Goal: Task Accomplishment & Management: Complete application form

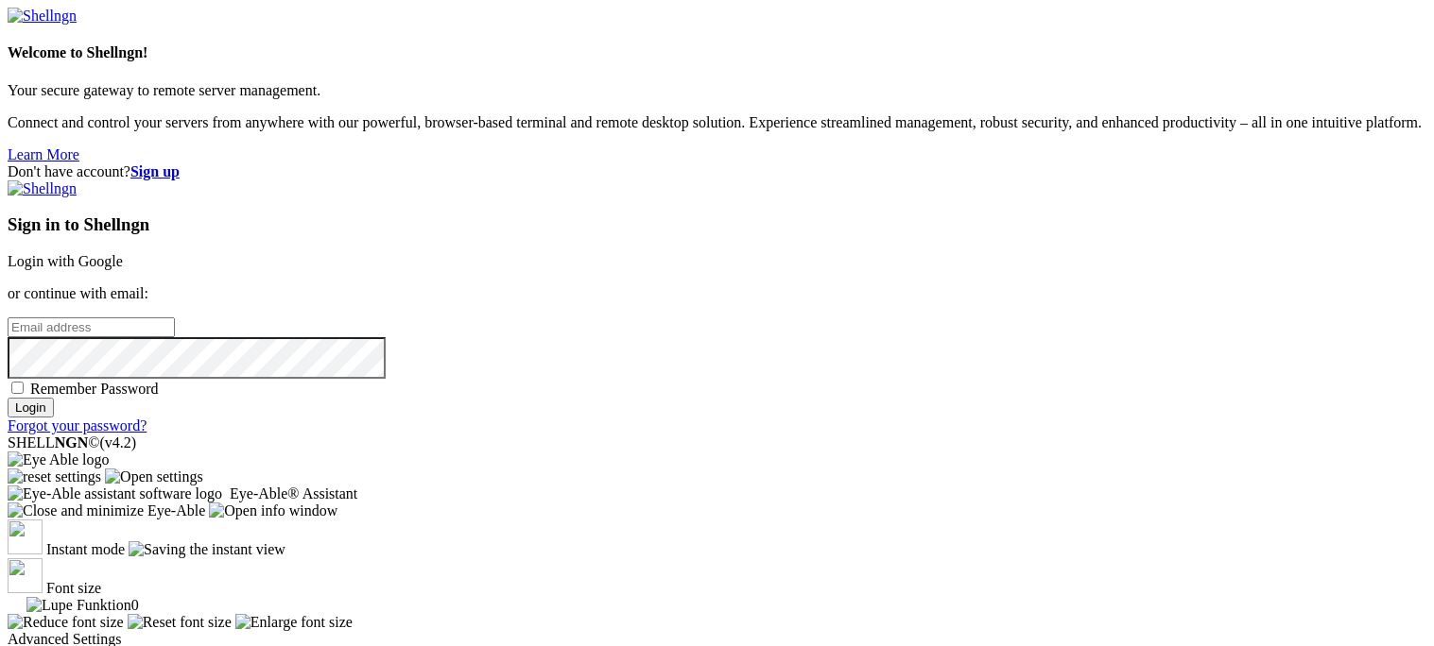
type input "[EMAIL_ADDRESS][US_STATE][DOMAIN_NAME]"
click at [845, 271] on div "Sign in to Shellngn Login with Google or continue with email: [EMAIL_ADDRESS][U…" at bounding box center [717, 308] width 1419 height 254
click at [175, 318] on input "[EMAIL_ADDRESS][US_STATE][DOMAIN_NAME]" at bounding box center [91, 328] width 167 height 20
click at [1236, 163] on div "Don't have account? Sign up Sign in to Shellngn Login with Google or continue w…" at bounding box center [717, 298] width 1419 height 271
click at [180, 163] on strong "Sign up" at bounding box center [154, 171] width 49 height 16
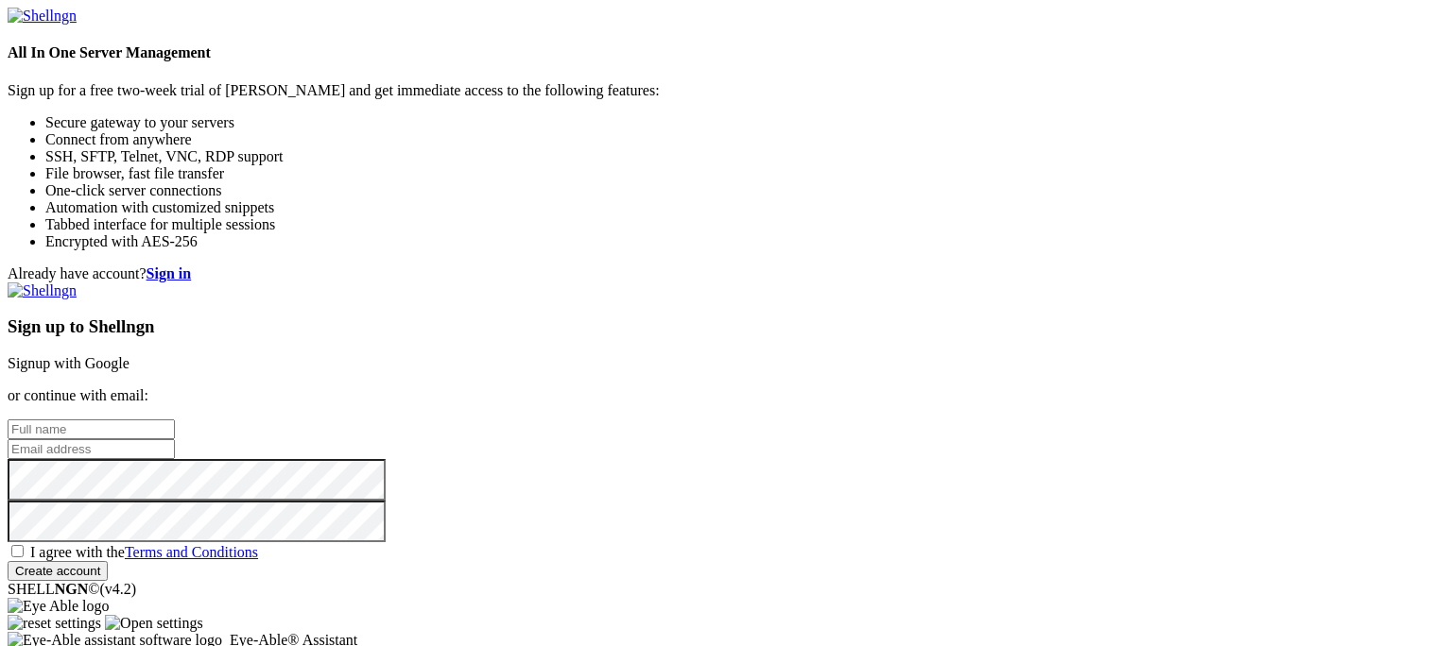
type input "[EMAIL_ADDRESS][US_STATE][DOMAIN_NAME]"
click at [192, 266] on strong "Sign in" at bounding box center [168, 274] width 45 height 16
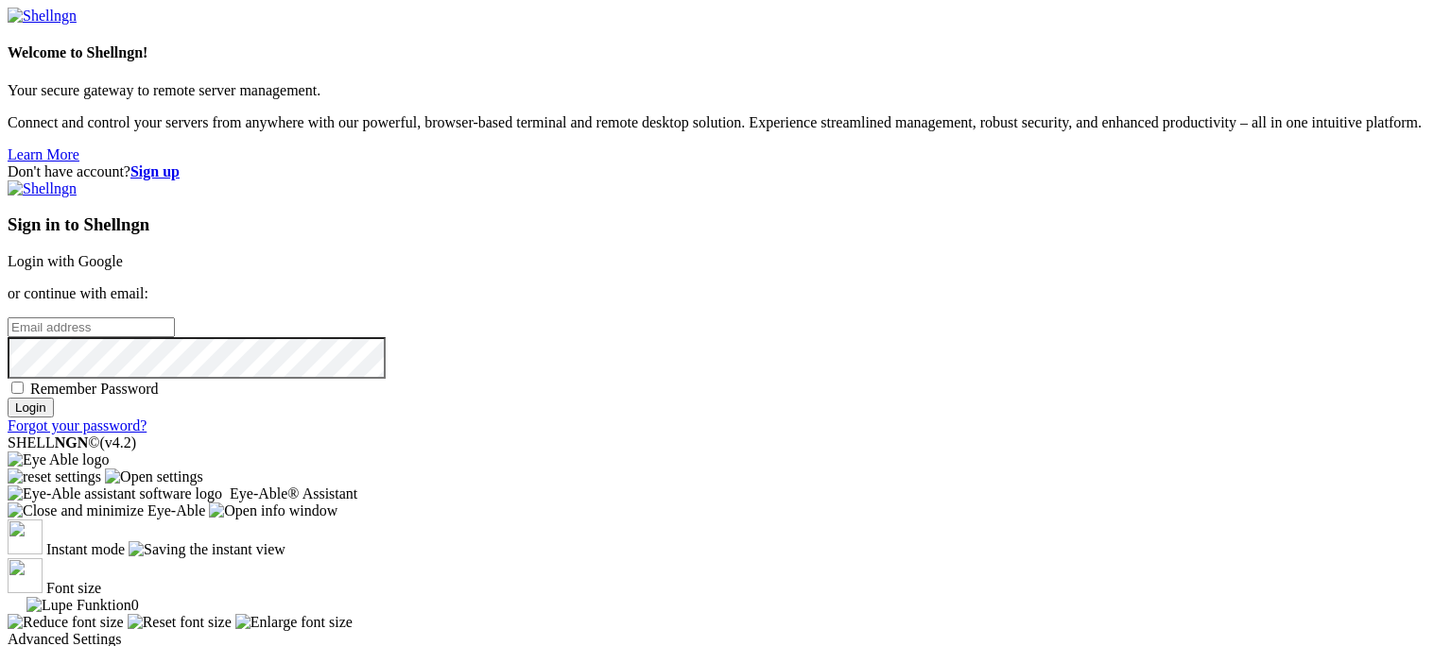
type input "[EMAIL_ADDRESS][US_STATE][DOMAIN_NAME]"
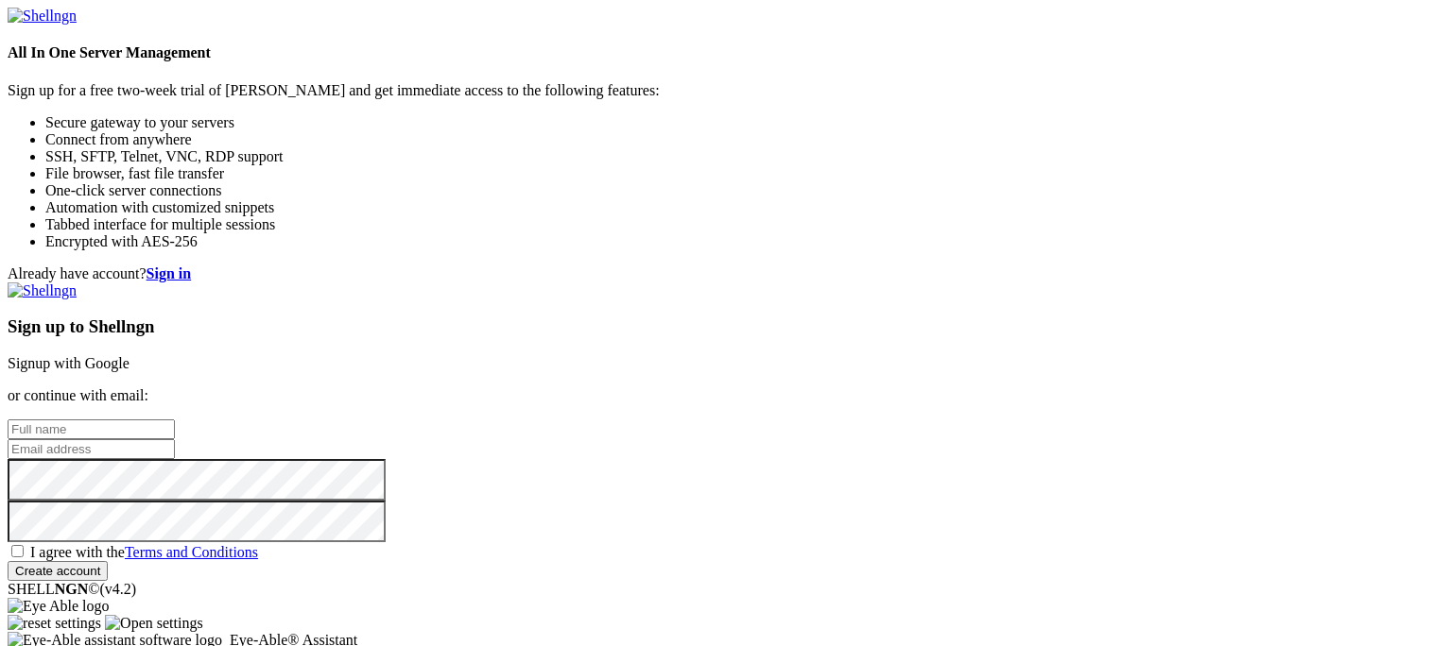
type input "[EMAIL_ADDRESS][US_STATE][DOMAIN_NAME]"
click at [175, 420] on input "text" at bounding box center [91, 430] width 167 height 20
type input "Cam"
click at [175, 439] on input "[EMAIL_ADDRESS][US_STATE][DOMAIN_NAME]" at bounding box center [91, 449] width 167 height 20
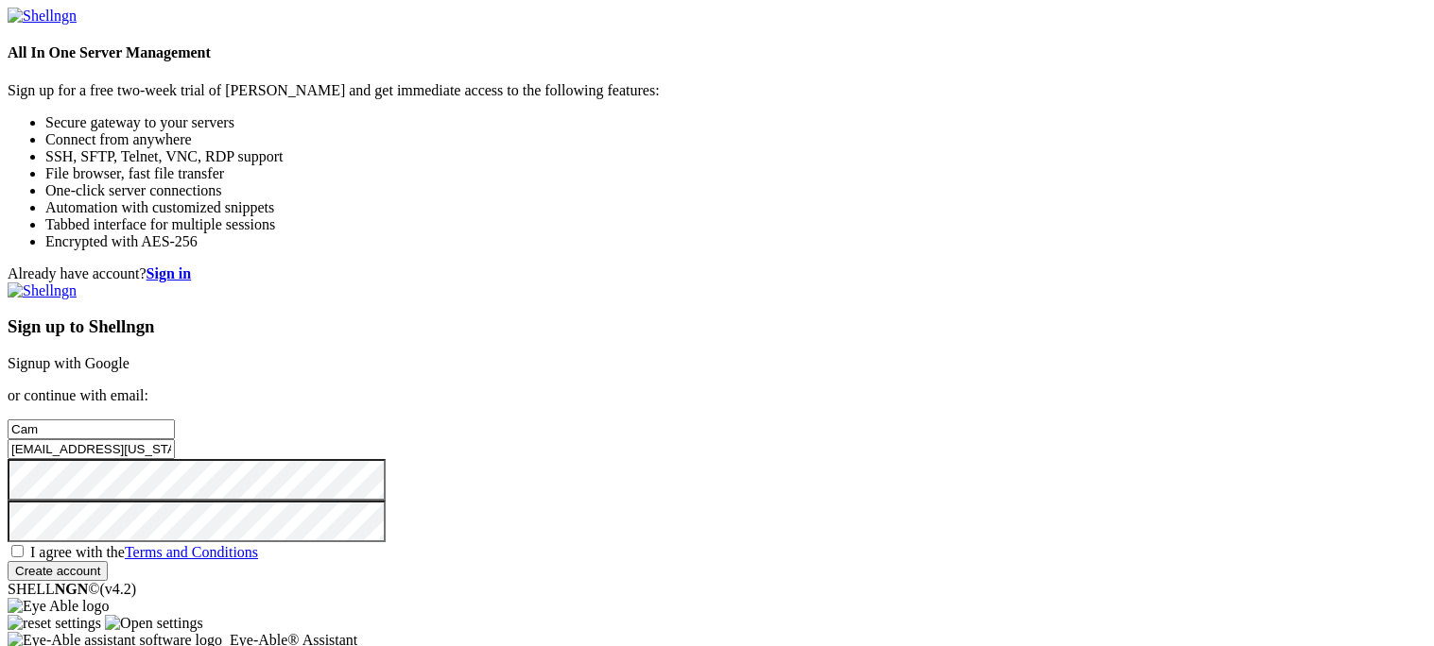
click at [175, 439] on input "[EMAIL_ADDRESS][US_STATE][DOMAIN_NAME]" at bounding box center [91, 449] width 167 height 20
type input "camporty@gmail.com"
click at [1172, 346] on div "Already have account? Sign in Sign up to Shellngn Signup with Google or continu…" at bounding box center [717, 424] width 1419 height 316
click at [566, 407] on div "Already have account? Sign in Sign up to Shellngn Signup with Google or continu…" at bounding box center [717, 424] width 1419 height 316
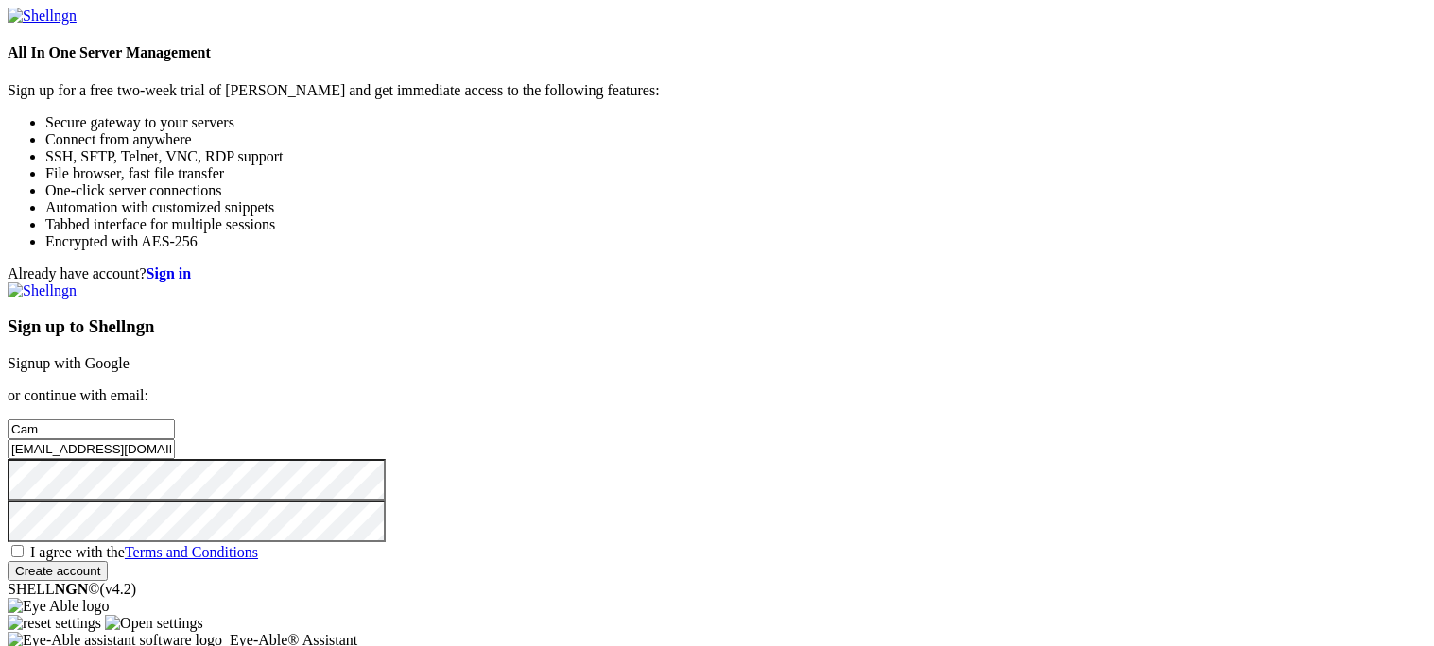
click at [258, 544] on span "I agree with the Terms and Conditions" at bounding box center [144, 552] width 228 height 16
click at [24, 545] on input "I agree with the Terms and Conditions" at bounding box center [17, 551] width 12 height 12
checkbox input "true"
click at [108, 561] on input "Create account" at bounding box center [58, 571] width 100 height 20
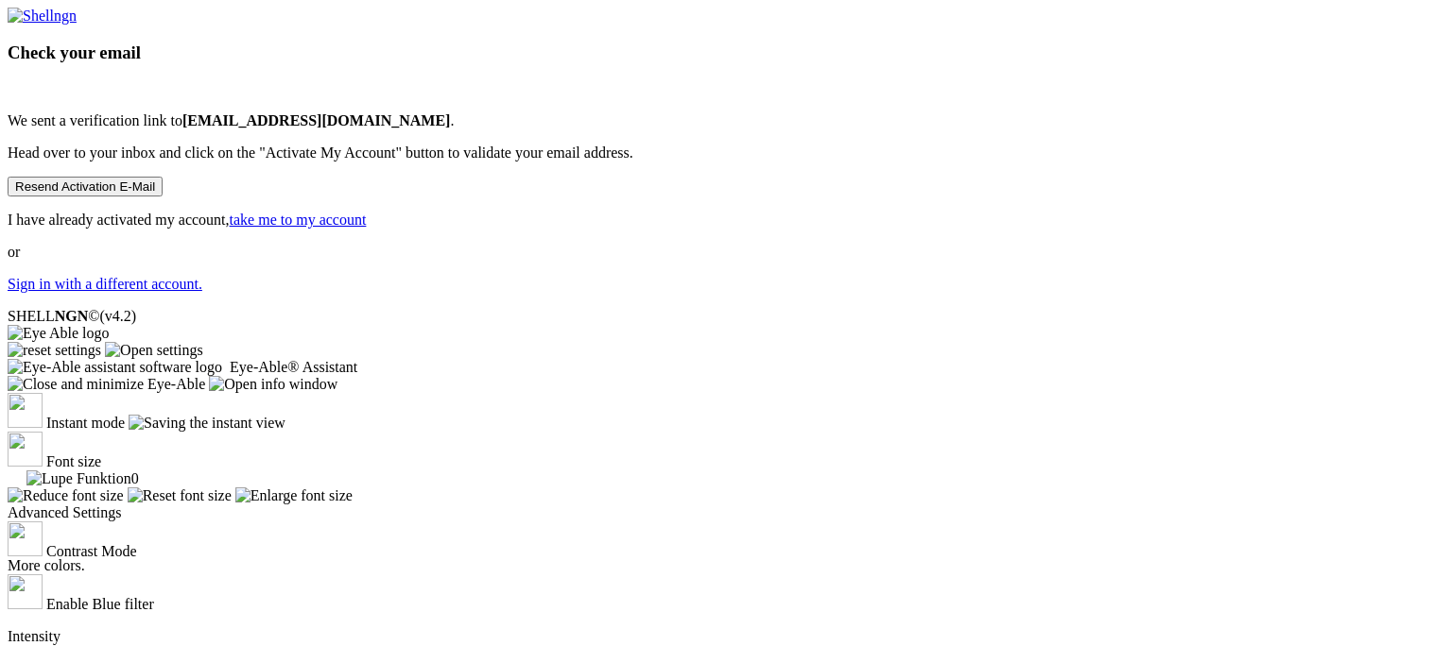
click at [202, 292] on link "Sign in with a different account." at bounding box center [105, 284] width 195 height 16
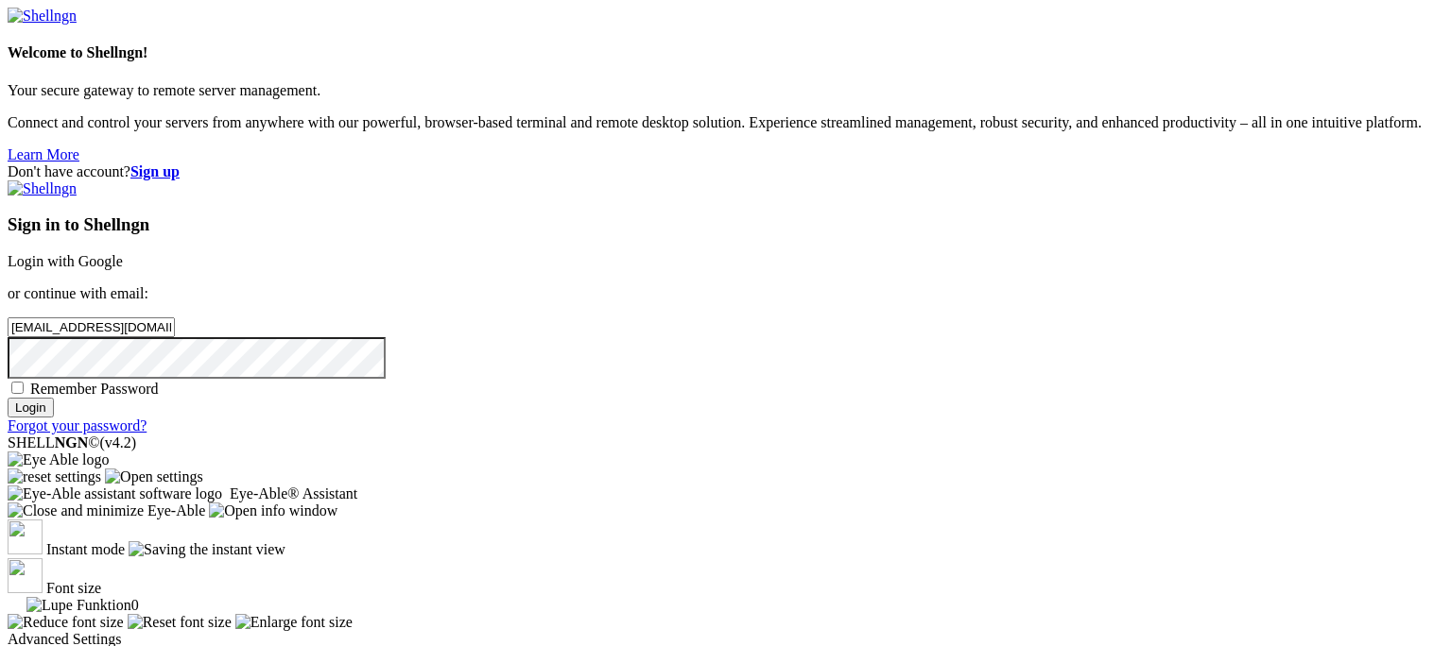
click at [175, 318] on input "camporty@gmail.com" at bounding box center [91, 328] width 167 height 20
type input "business@commandservers.com"
click at [54, 418] on input "Login" at bounding box center [31, 408] width 46 height 20
